Goal: Task Accomplishment & Management: Complete application form

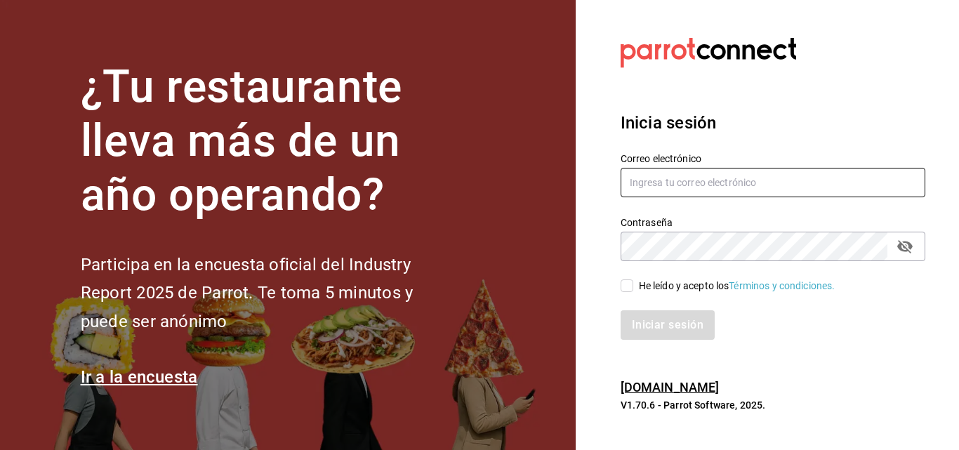
click at [710, 189] on input "text" at bounding box center [772, 182] width 305 height 29
type input "[EMAIL_ADDRESS][DOMAIN_NAME]"
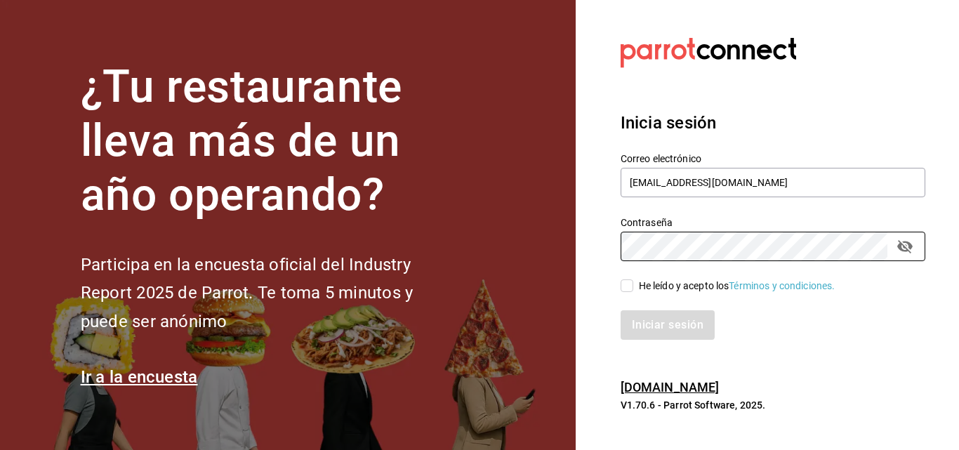
click at [625, 288] on input "He leído y acepto los Términos y condiciones." at bounding box center [626, 285] width 13 height 13
checkbox input "true"
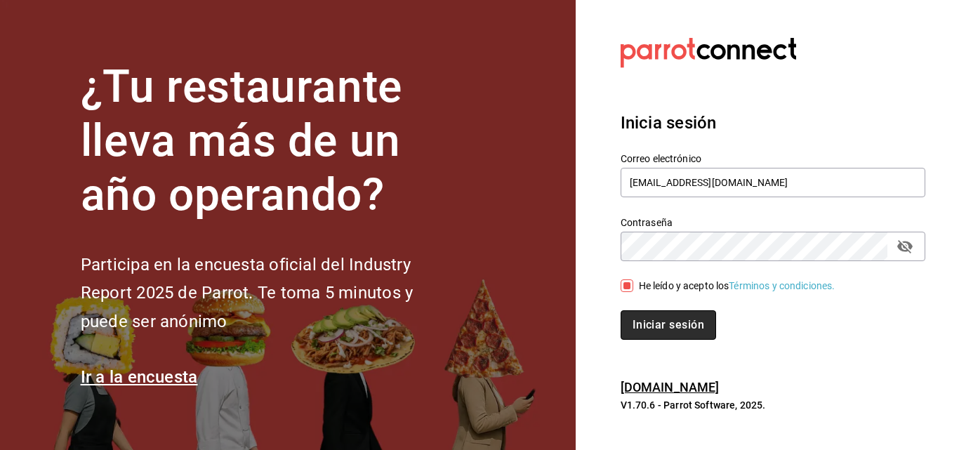
click at [649, 326] on button "Iniciar sesión" at bounding box center [667, 324] width 95 height 29
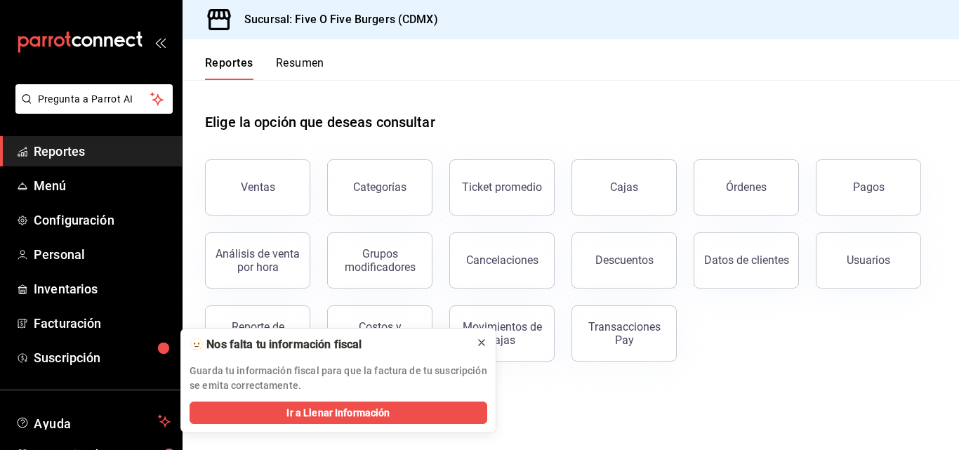
drag, startPoint x: 0, startPoint y: 0, endPoint x: 479, endPoint y: 343, distance: 589.0
click at [479, 343] on body "Pregunta a Parrot AI Reportes Menú Configuración Personal Inventarios Facturaci…" at bounding box center [479, 225] width 959 height 450
click at [479, 343] on icon at bounding box center [481, 342] width 11 height 11
